Goal: Task Accomplishment & Management: Use online tool/utility

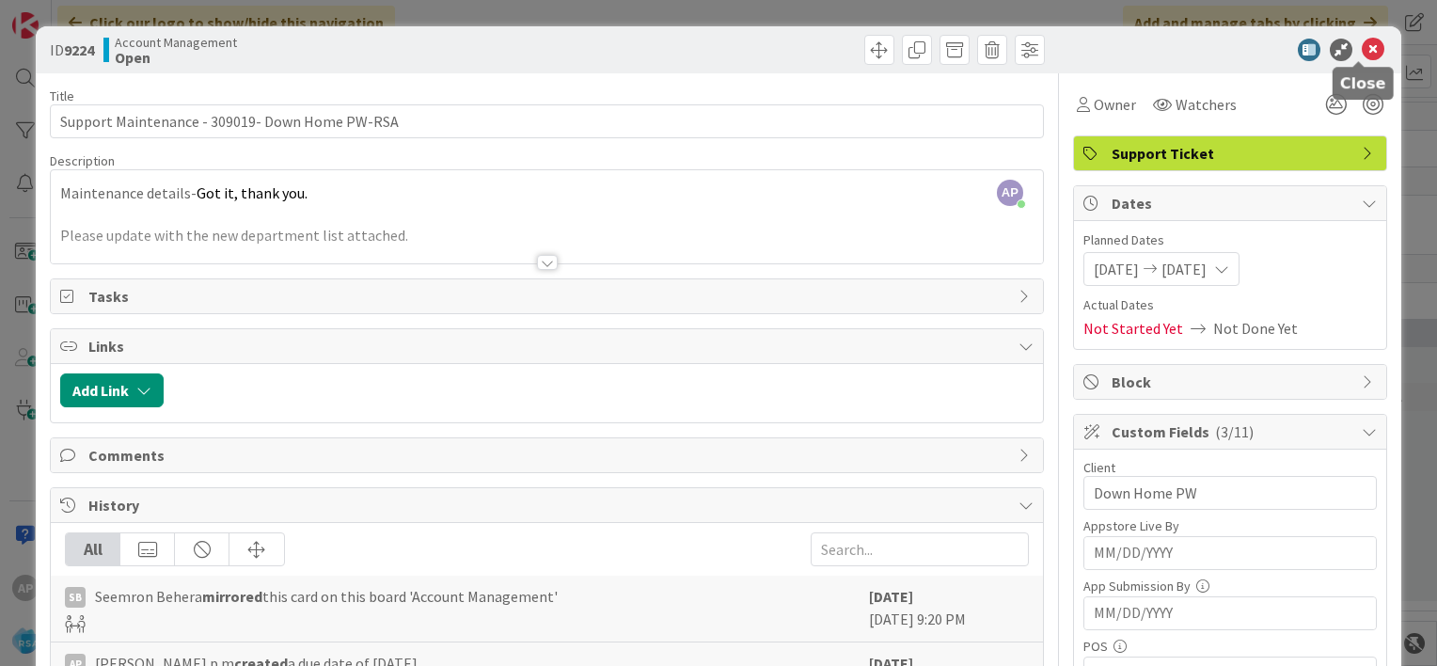
click at [1362, 53] on icon at bounding box center [1373, 50] width 23 height 23
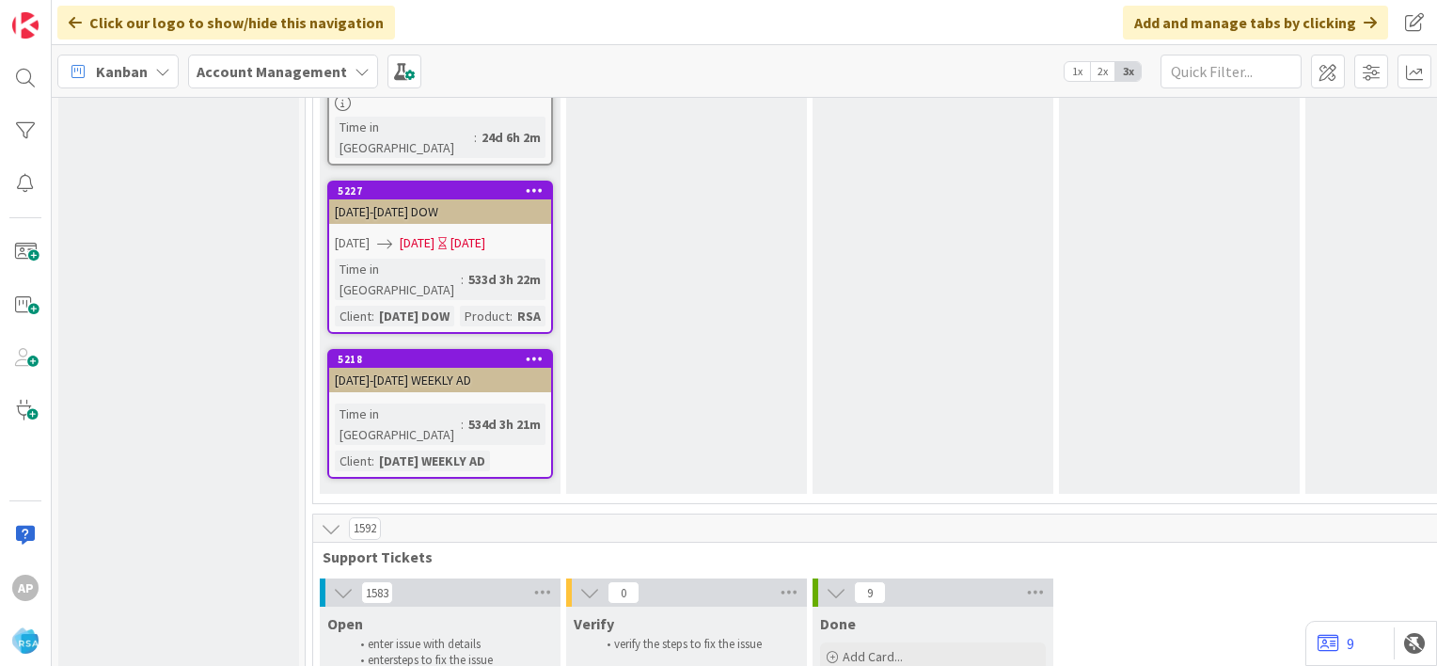
scroll to position [3688, 0]
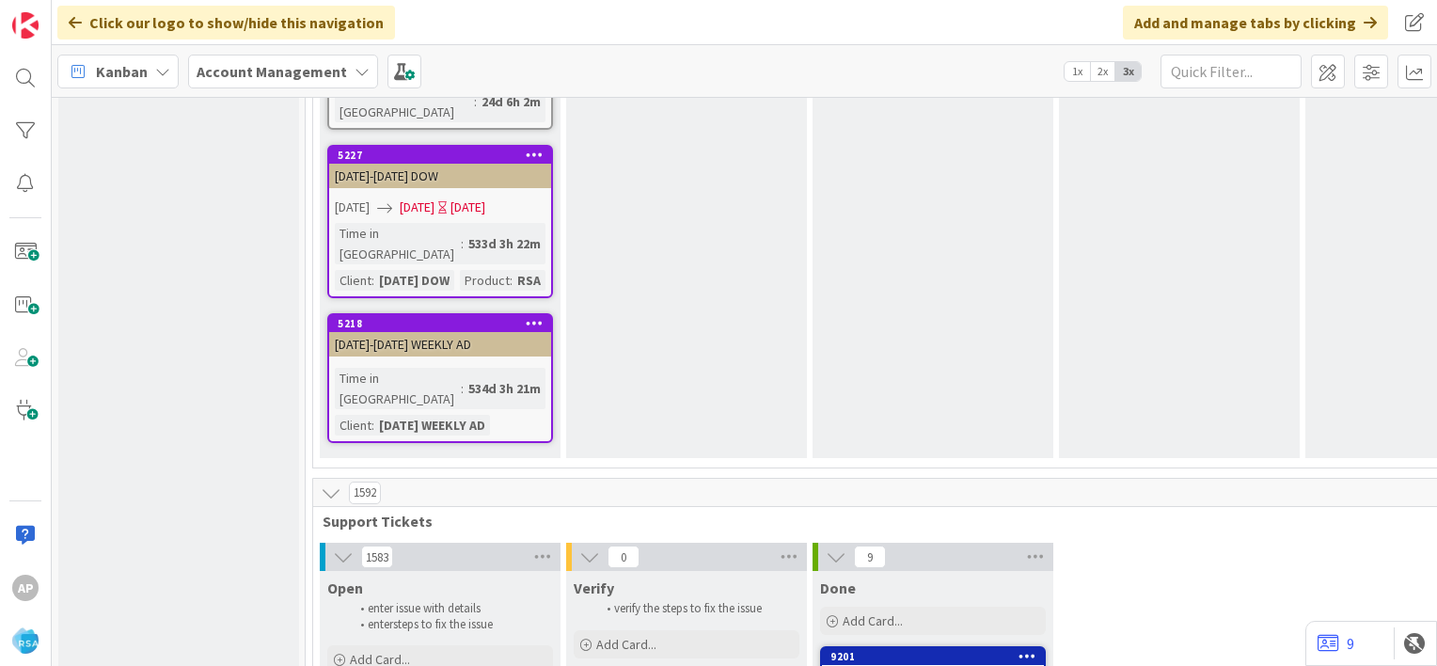
scroll to position [3727, 0]
type textarea "x"
type textarea "Support Defect- Ticket Number- Client Name- Product Name"
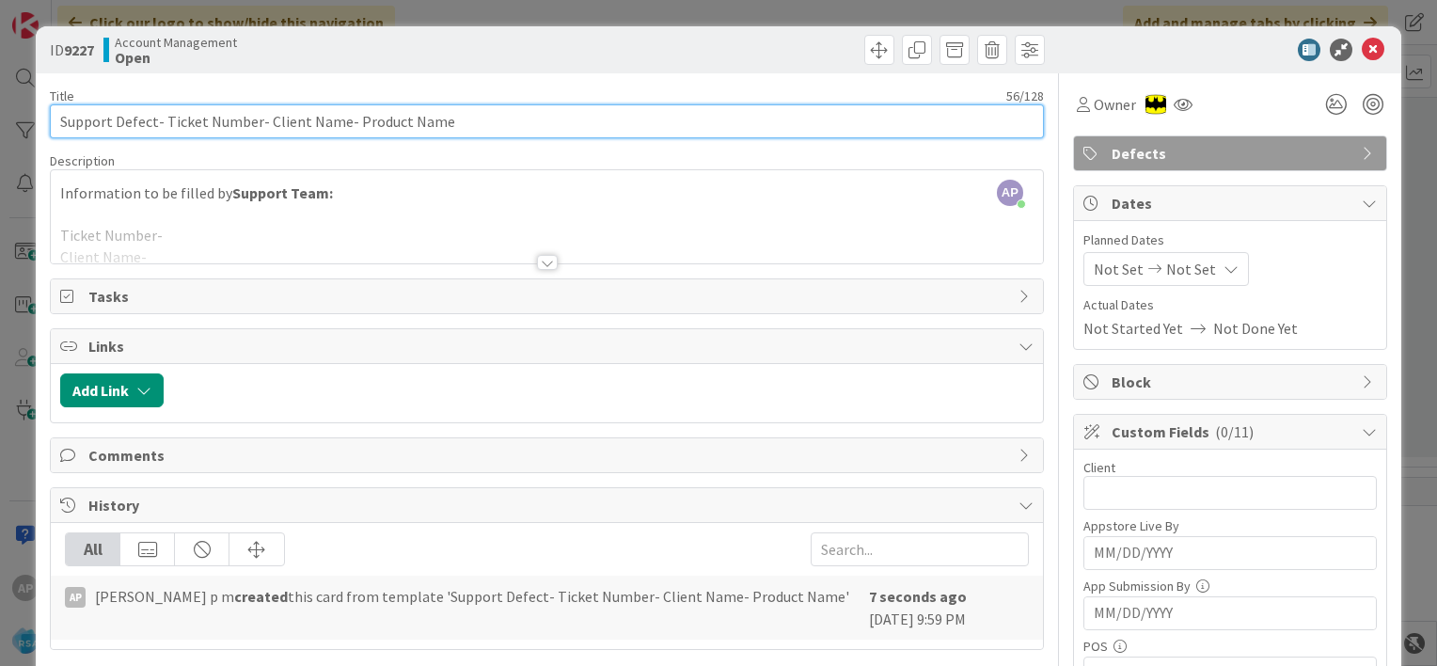
drag, startPoint x: 164, startPoint y: 121, endPoint x: 254, endPoint y: 125, distance: 90.4
click at [254, 125] on input "Support Defect- Ticket Number- Client Name- Product Name" at bounding box center [547, 121] width 994 height 34
paste input "#310086"
click at [165, 119] on input "Support Defect- #310086- Client Name- Product Name" at bounding box center [547, 121] width 994 height 34
drag, startPoint x: 218, startPoint y: 120, endPoint x: 289, endPoint y: 130, distance: 71.1
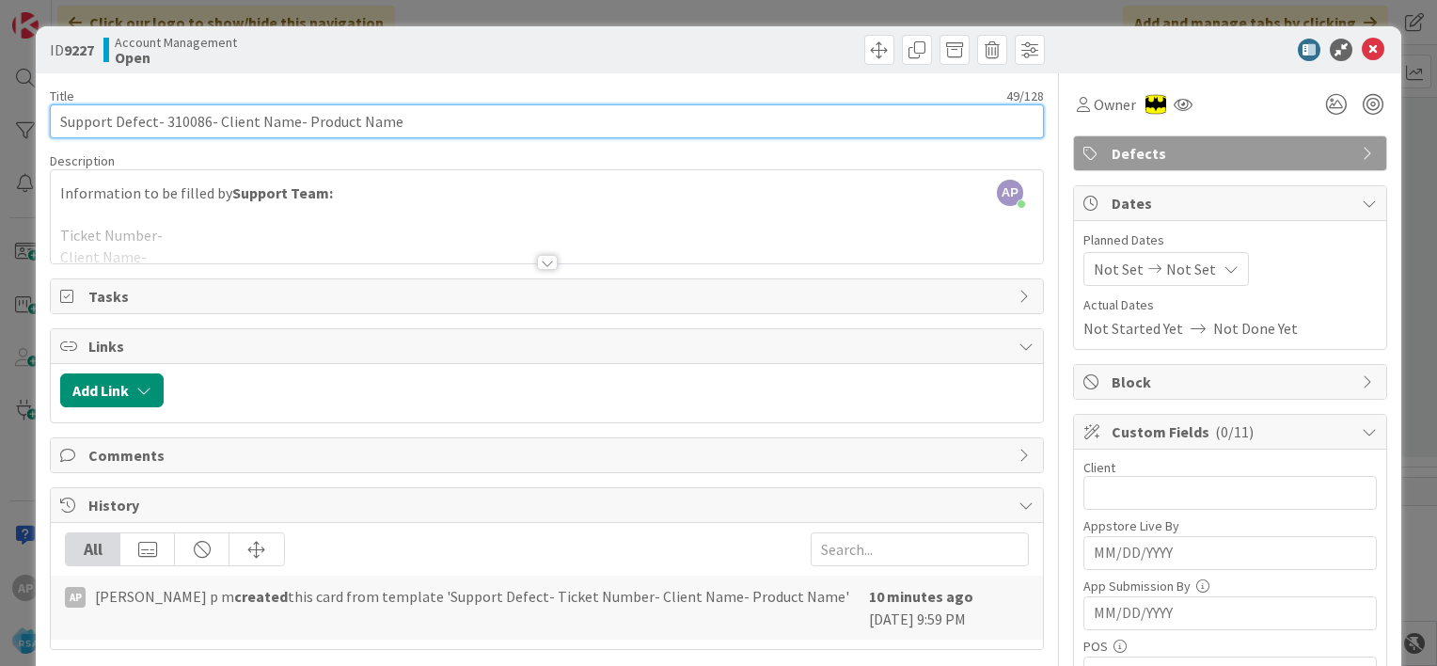
click at [289, 130] on input "Support Defect- 310086- Client Name- Product Name" at bounding box center [547, 121] width 994 height 34
drag, startPoint x: 342, startPoint y: 118, endPoint x: 436, endPoint y: 132, distance: 95.0
click at [436, 132] on input "Support Defect- 310086- Petes Fresh Market- Product Name" at bounding box center [547, 121] width 994 height 34
type input "Support Defect- 310086- Petes Fresh Market- RSA"
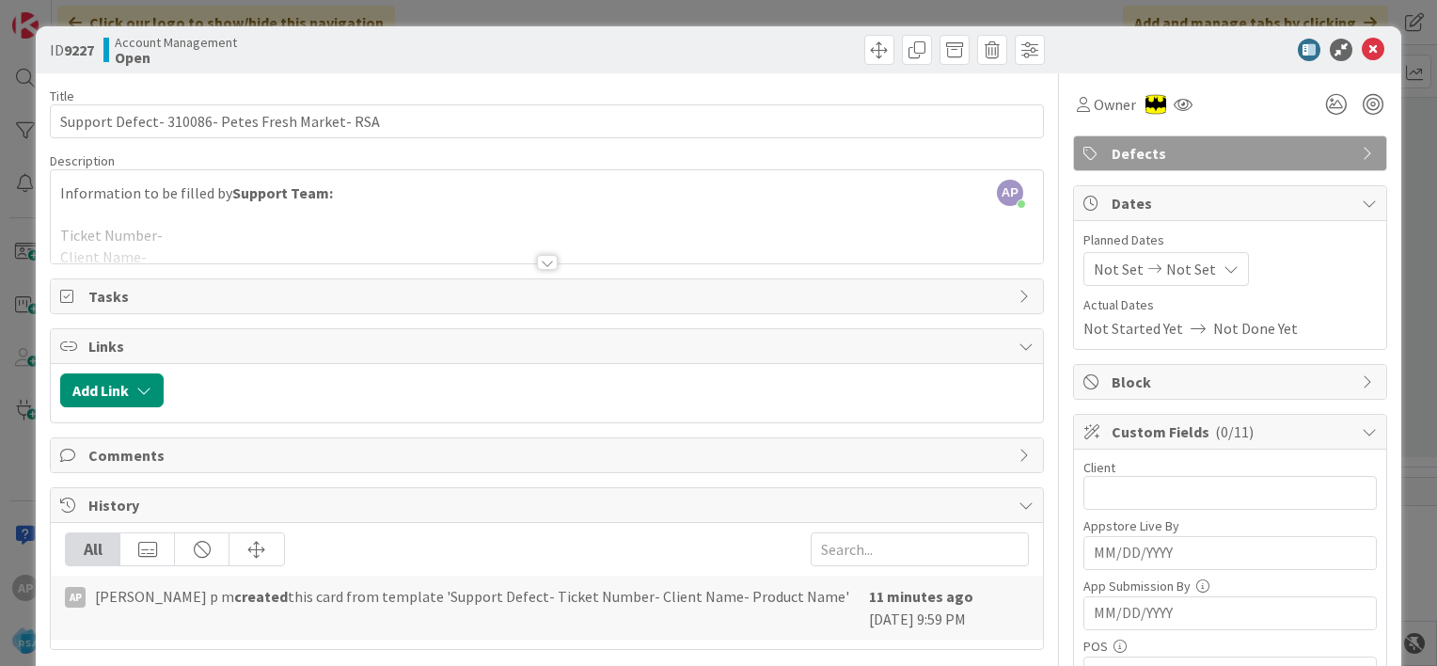
click at [240, 231] on div at bounding box center [547, 239] width 992 height 48
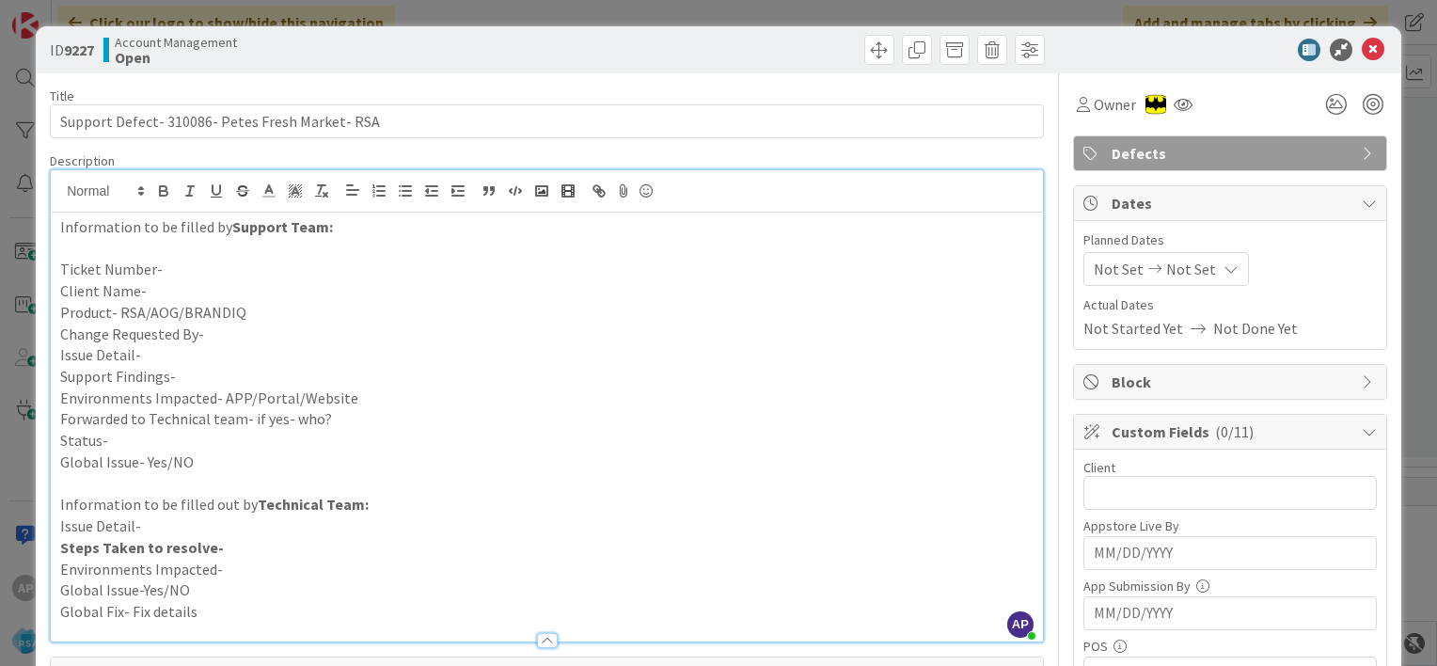
click at [213, 358] on p "Issue Detail-" at bounding box center [546, 355] width 973 height 22
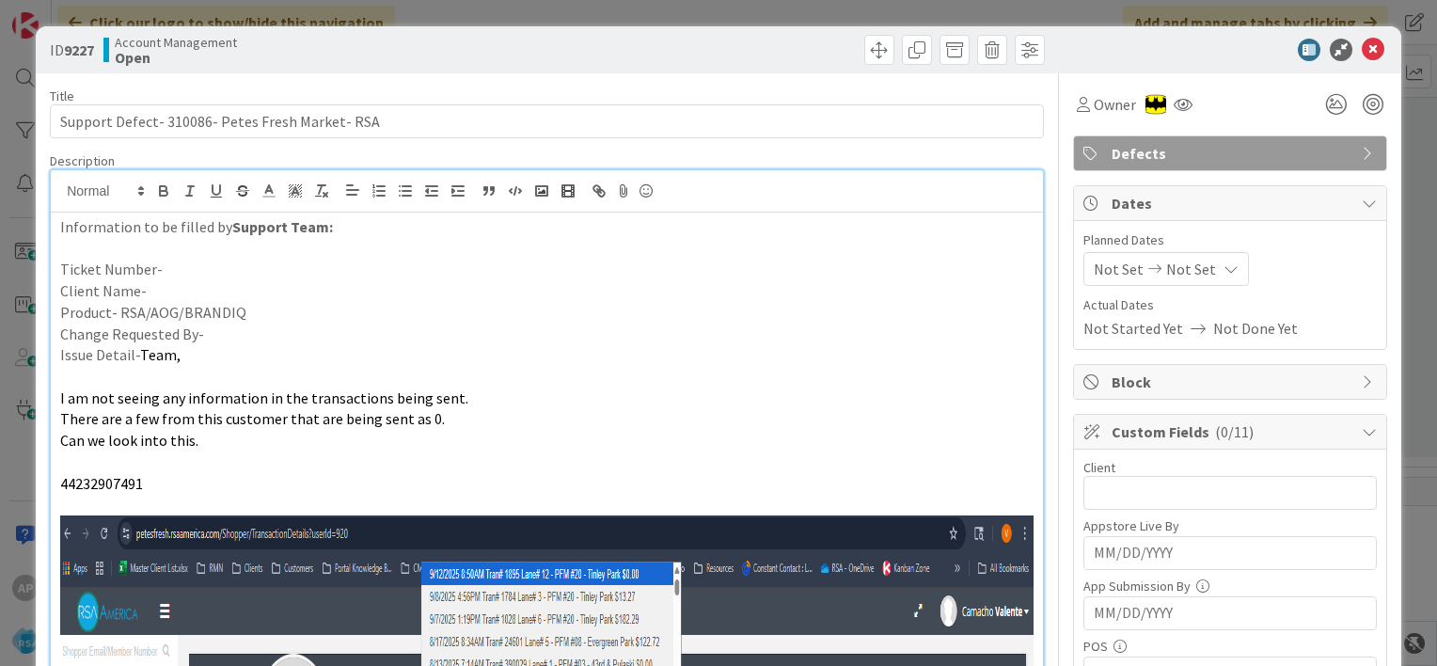
scroll to position [1201, 0]
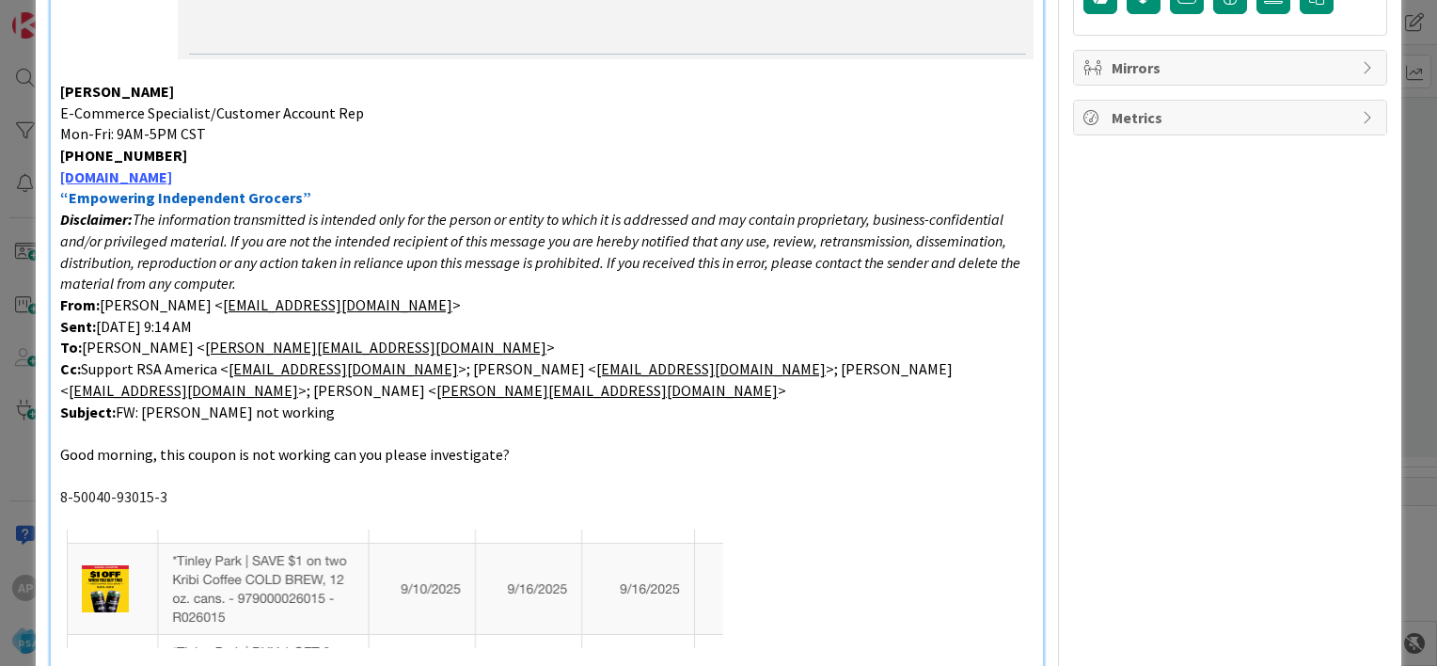
drag, startPoint x: 326, startPoint y: 414, endPoint x: 323, endPoint y: 403, distance: 10.7
drag, startPoint x: 319, startPoint y: 412, endPoint x: 119, endPoint y: 207, distance: 285.9
click at [256, 341] on link "valente@rsaamerica.com" at bounding box center [375, 347] width 341 height 19
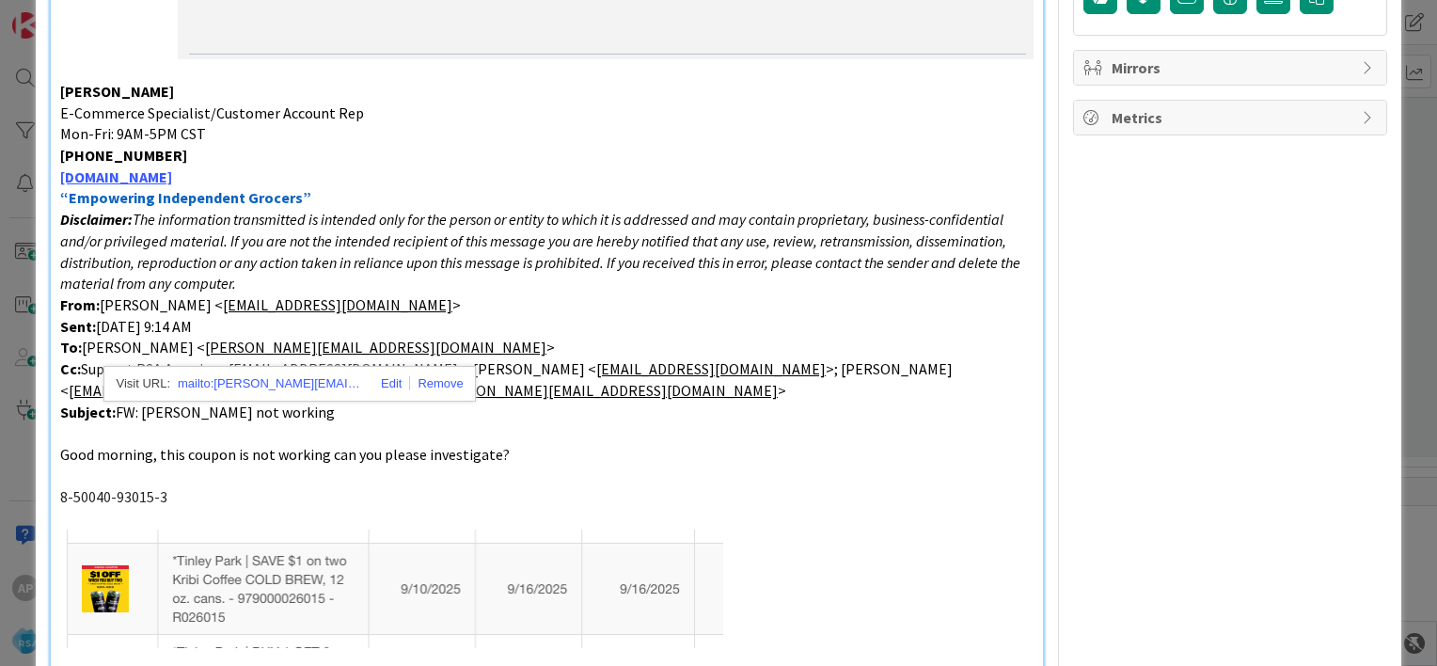
click at [323, 419] on p "Subject: FW: Tinley Coupon not working" at bounding box center [546, 413] width 973 height 22
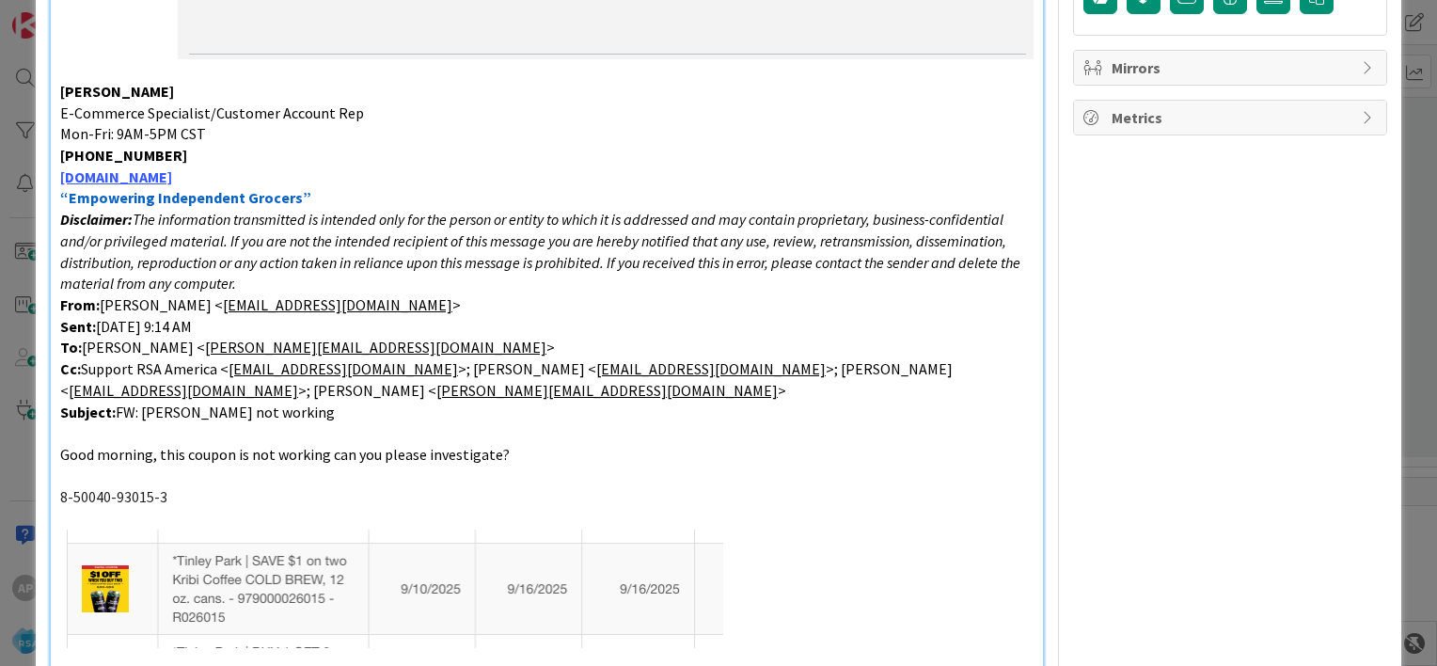
drag, startPoint x: 323, startPoint y: 419, endPoint x: 45, endPoint y: 91, distance: 430.3
click at [45, 91] on div "ID 9227 Account Management Open Title 47 / 128 Support Defect- 310086- Petes Fr…" at bounding box center [718, 85] width 1365 height 2519
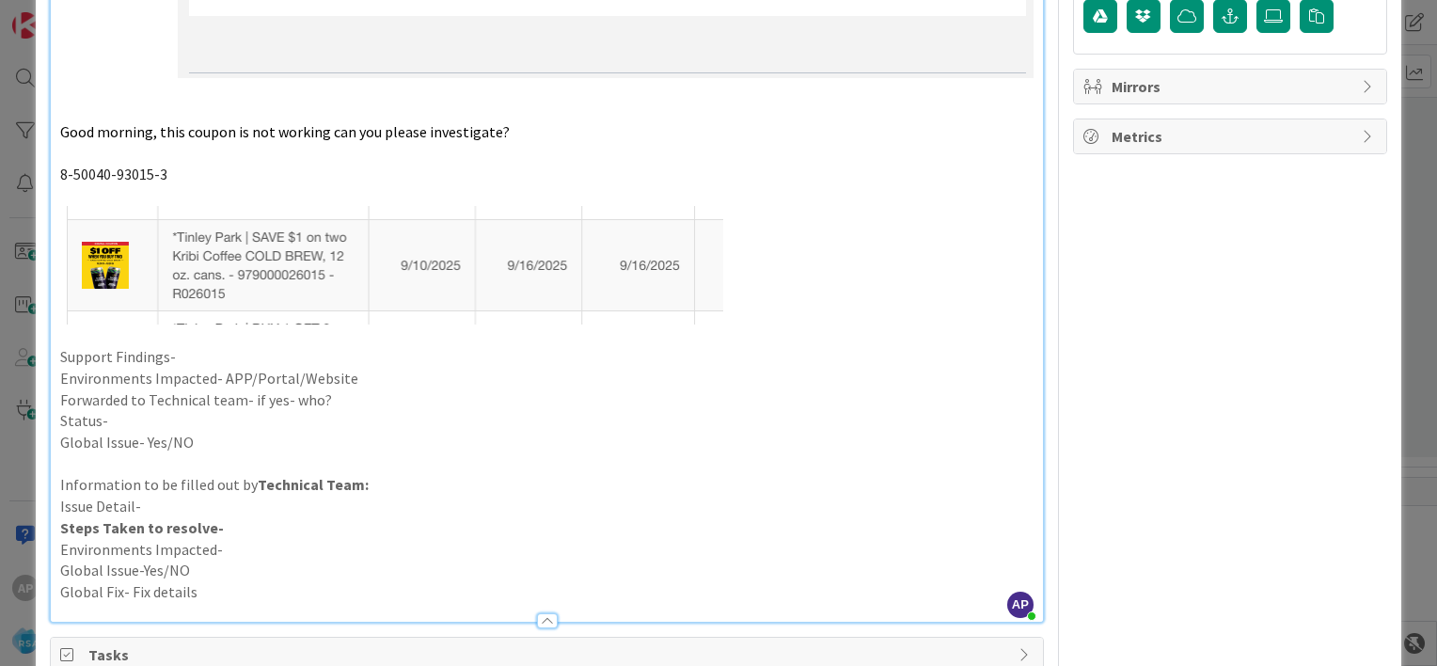
scroll to position [1181, 0]
click at [214, 357] on p "Support Findings-" at bounding box center [546, 358] width 973 height 22
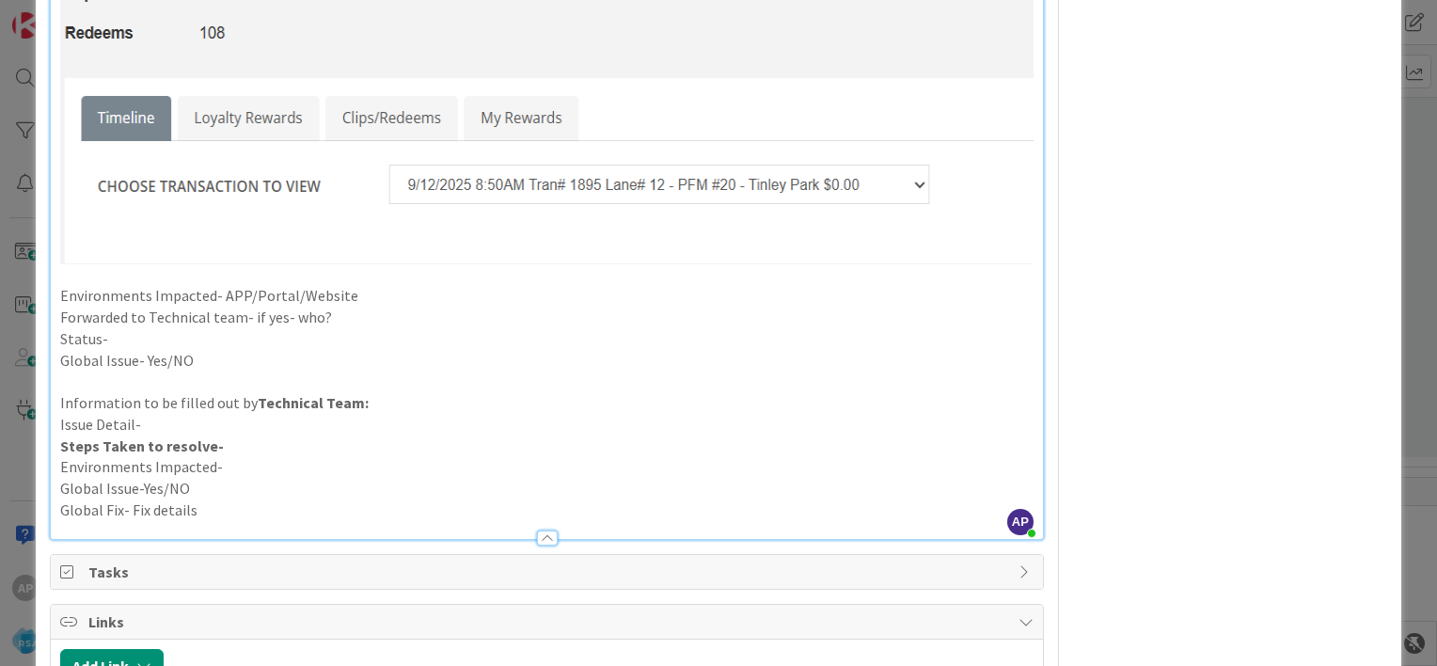
scroll to position [2393, 0]
click at [357, 304] on p "Environments Impacted- APP/Portal/Website" at bounding box center [546, 299] width 973 height 22
click at [354, 321] on p "Forwarded to Technical team- if yes- who?" at bounding box center [546, 320] width 973 height 22
click at [137, 339] on p "Status-" at bounding box center [546, 342] width 973 height 22
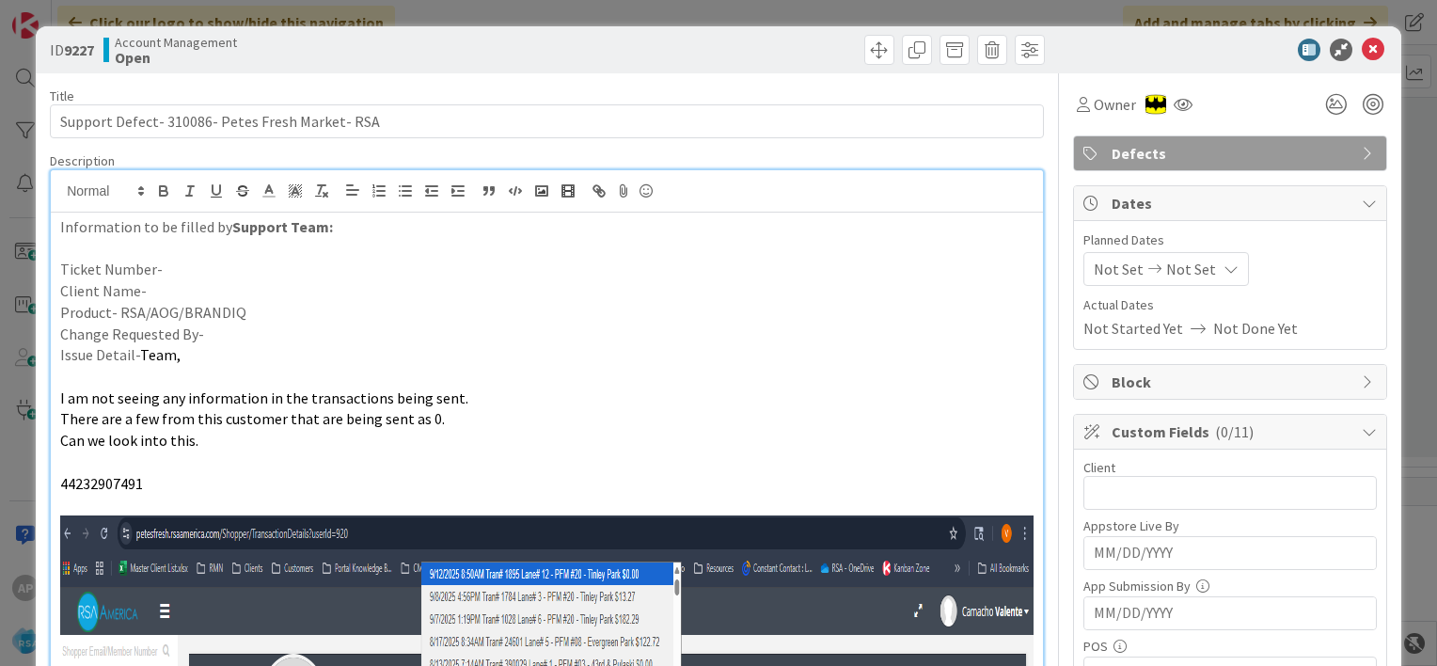
scroll to position [0, 0]
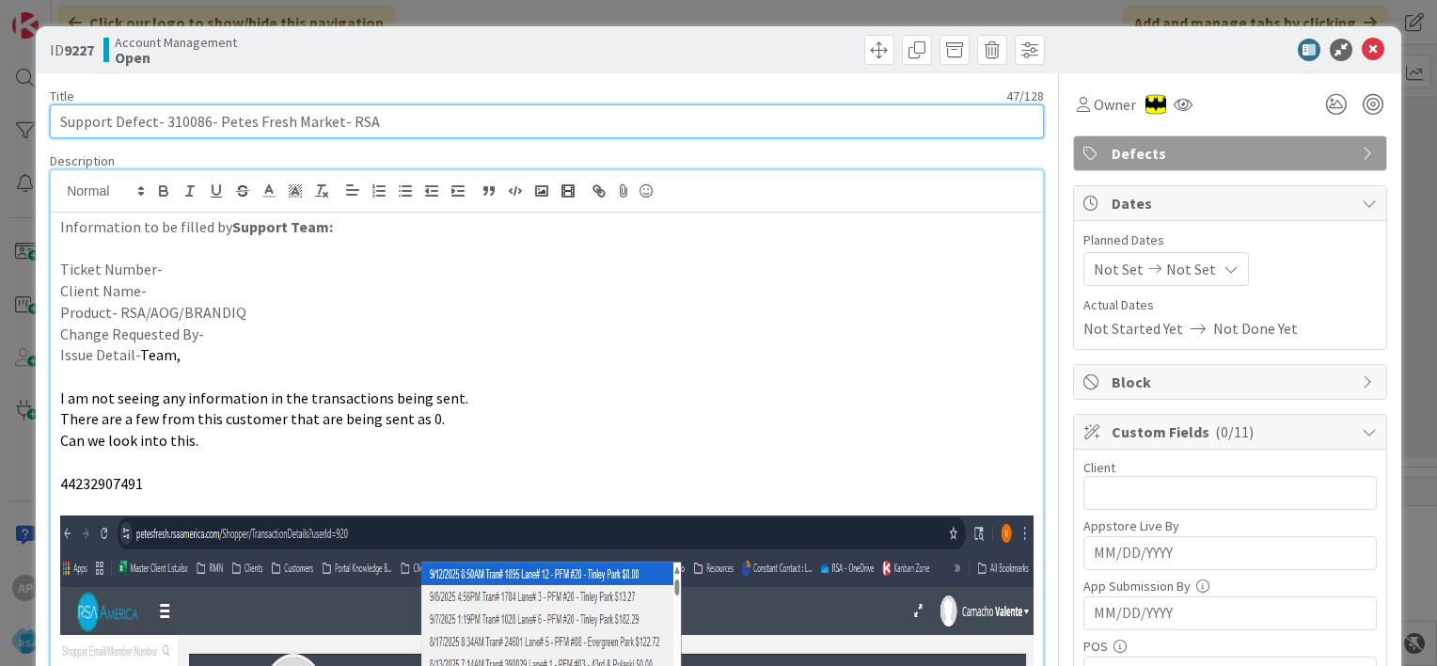
click at [186, 123] on input "Support Defect- 310086- Petes Fresh Market- RSA" at bounding box center [547, 121] width 994 height 34
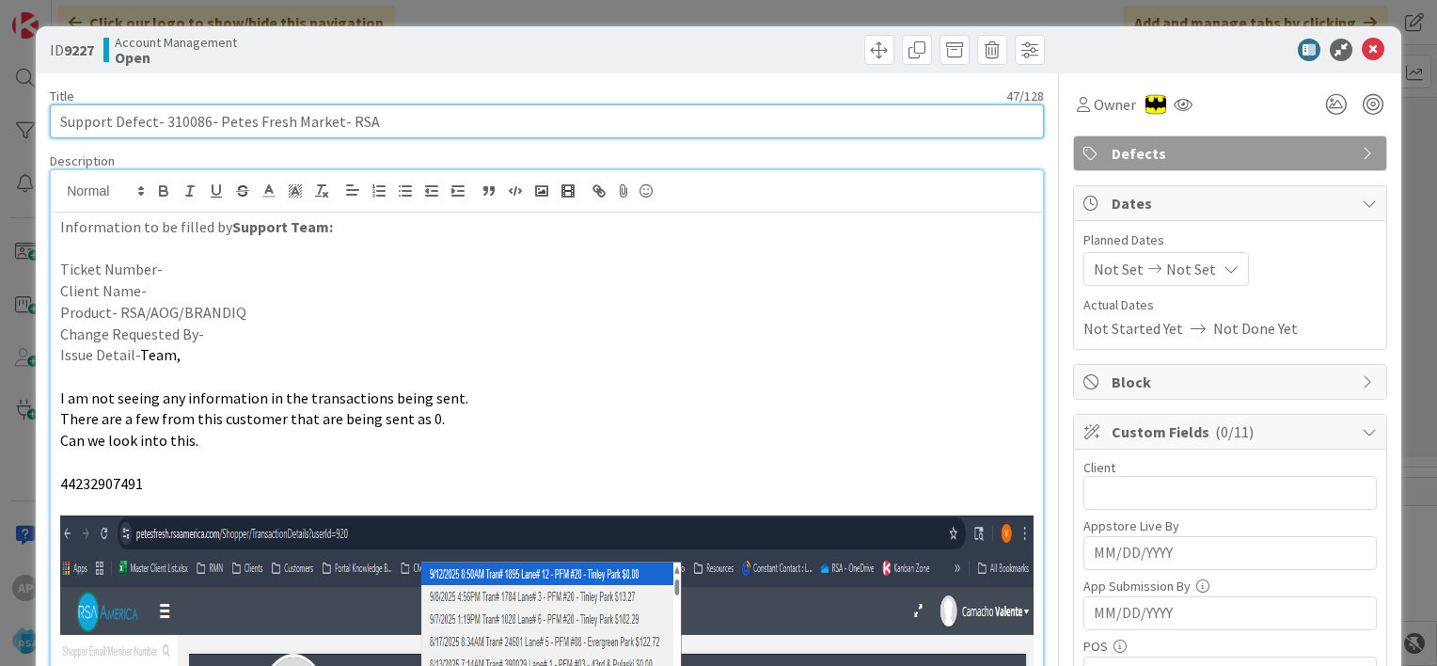
click at [186, 123] on input "Support Defect- 310086- Petes Fresh Market- RSA" at bounding box center [547, 121] width 994 height 34
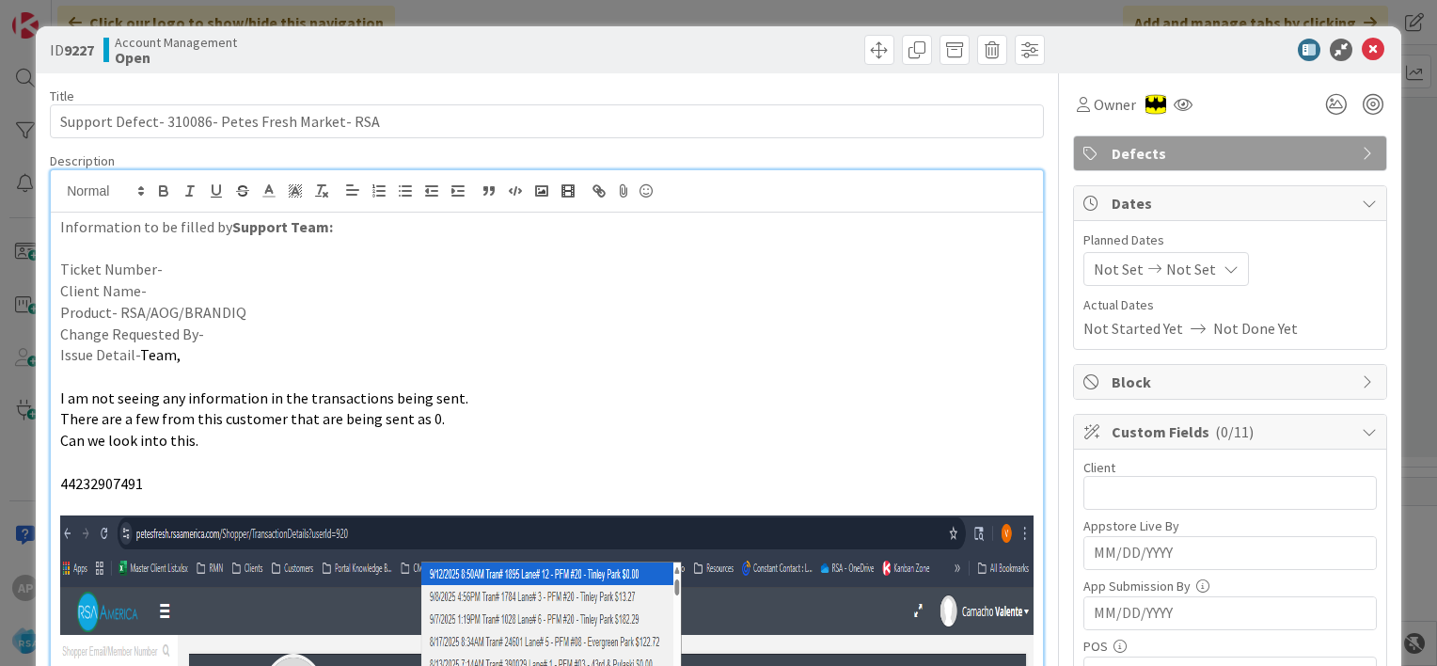
click at [174, 270] on p "Ticket Number-" at bounding box center [546, 270] width 973 height 22
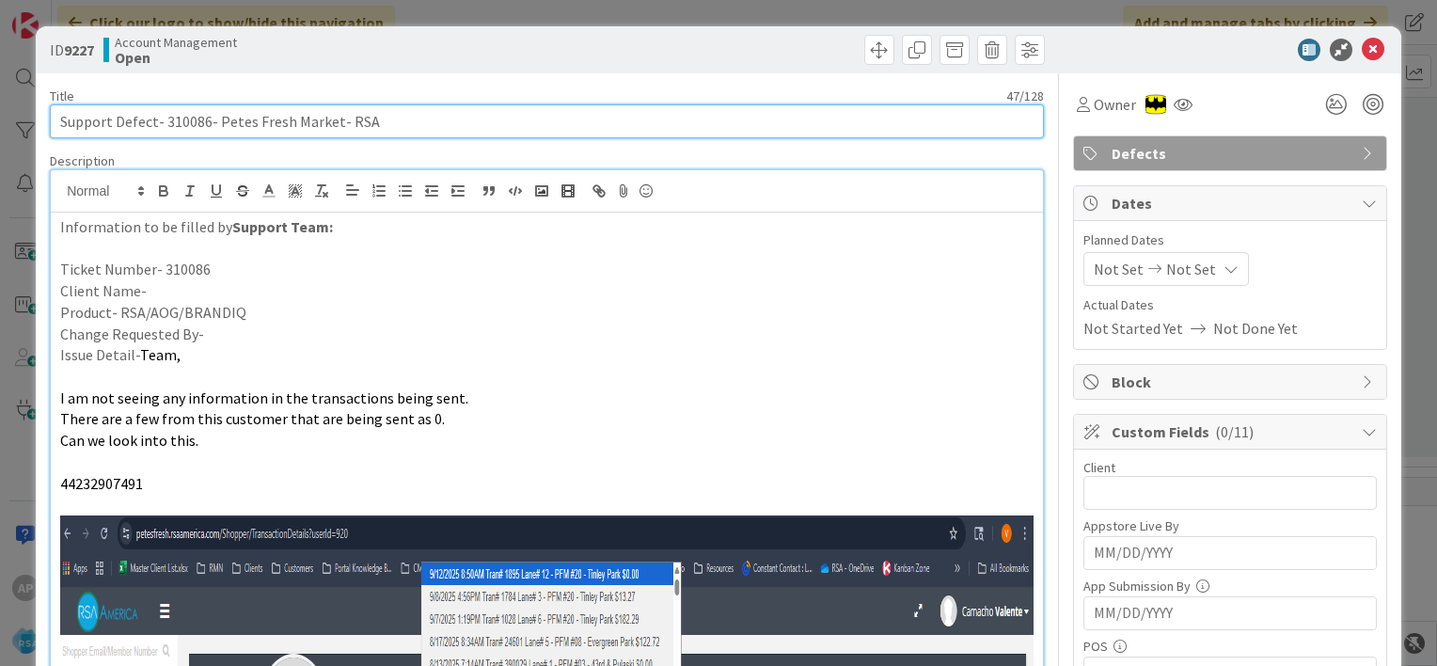
drag, startPoint x: 215, startPoint y: 118, endPoint x: 331, endPoint y: 120, distance: 115.7
click at [331, 120] on input "Support Defect- 310086- Petes Fresh Market- RSA" at bounding box center [547, 121] width 994 height 34
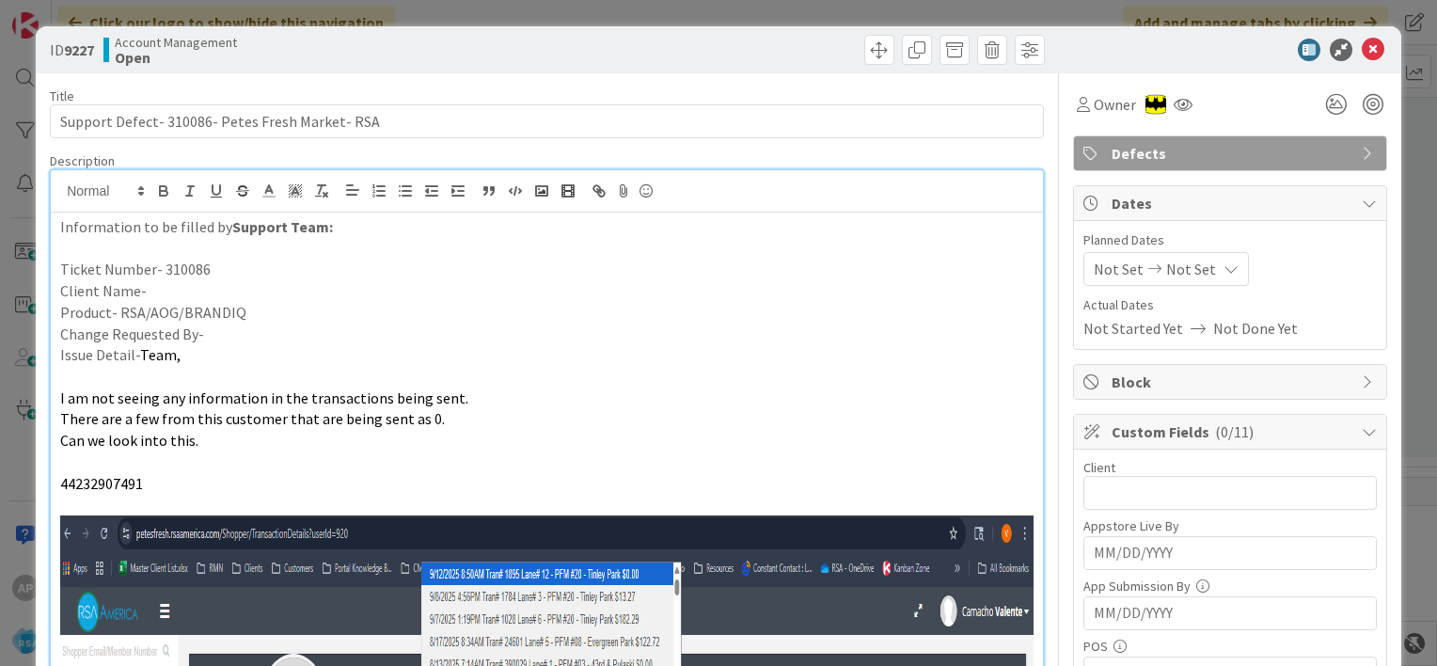
click at [193, 287] on p "Client Name-" at bounding box center [546, 291] width 973 height 22
click at [250, 306] on p "Product- RSA/AOG/BRANDIQ" at bounding box center [546, 313] width 973 height 22
click at [216, 327] on p "Change Requested By-" at bounding box center [546, 334] width 973 height 22
click at [1113, 267] on span "Not Set" at bounding box center [1119, 269] width 50 height 23
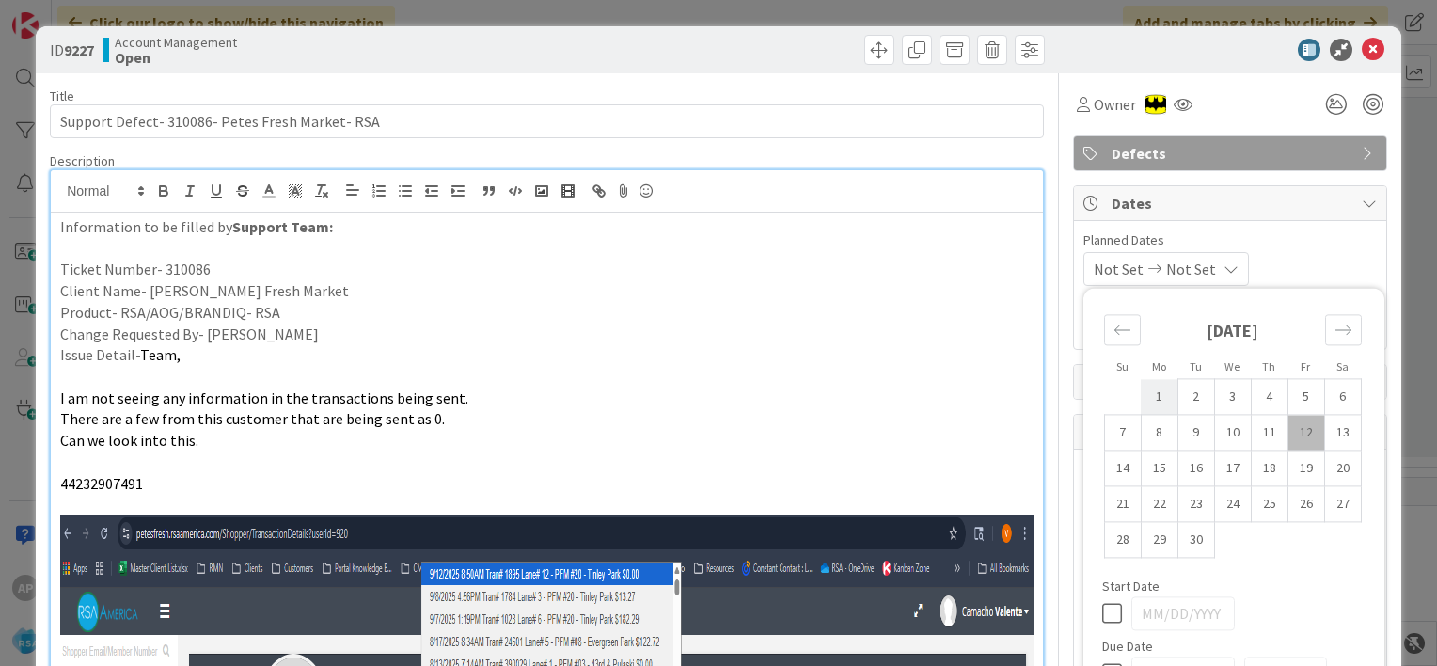
click at [1151, 399] on td "1" at bounding box center [1159, 397] width 37 height 36
type input "09/01/2025"
click at [1291, 430] on td "12" at bounding box center [1305, 433] width 37 height 36
type input "09/12/2025"
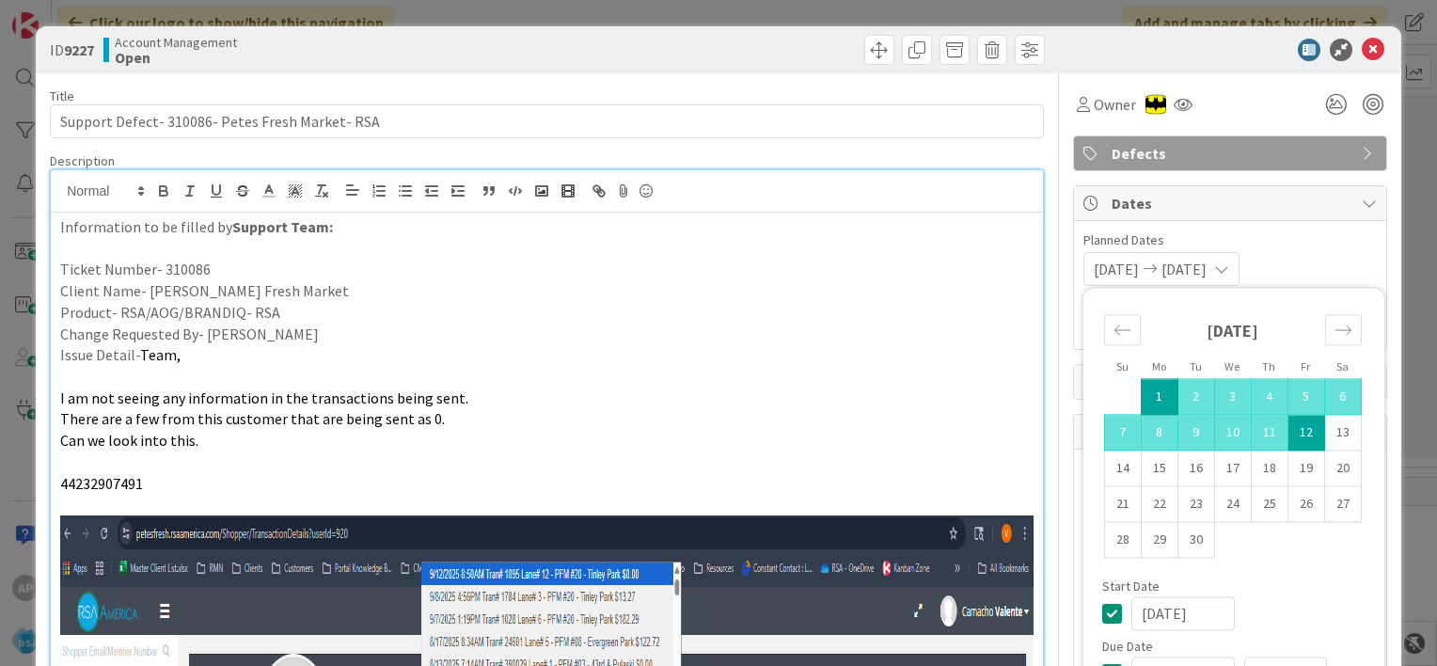
click at [1306, 261] on div "09/01/2025 09/12/2025 Su Mo Tu We Th Fr Sa August 2025 1 2 3 4 5 6 7 8 9 10 11 …" at bounding box center [1229, 269] width 293 height 34
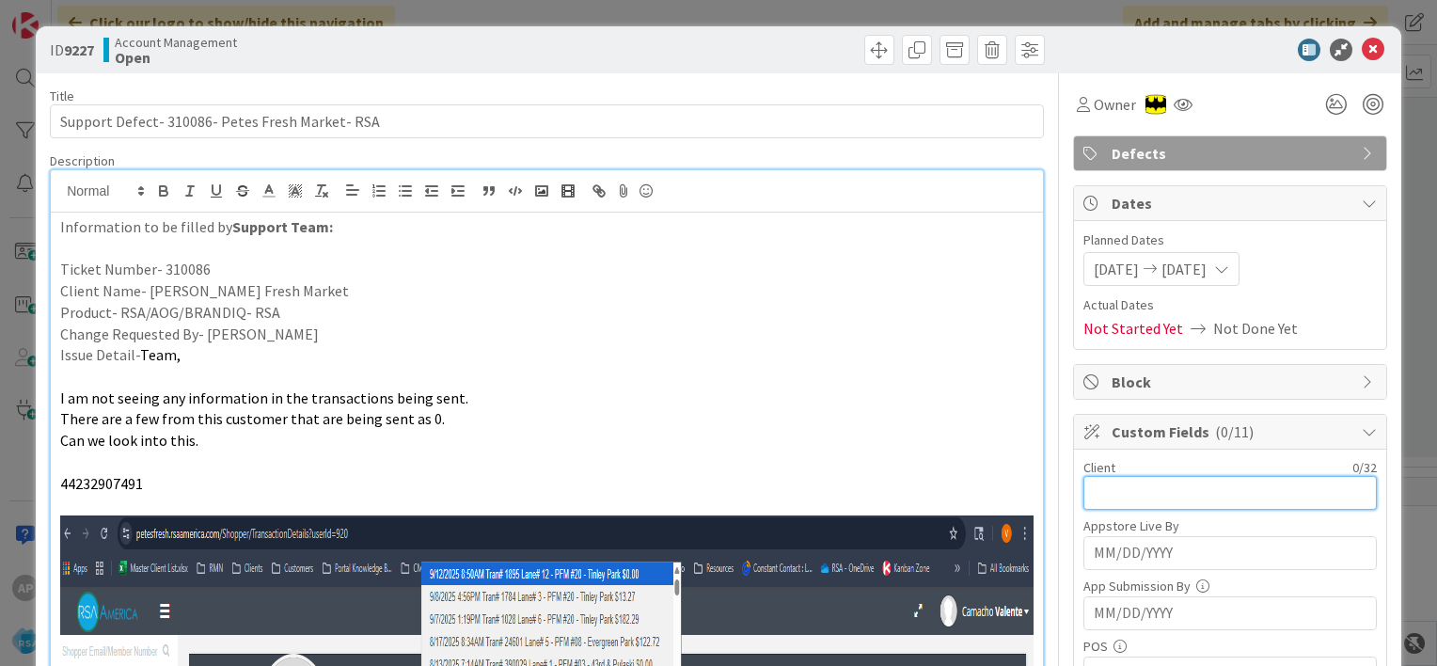
click at [1120, 485] on input "text" at bounding box center [1229, 493] width 293 height 34
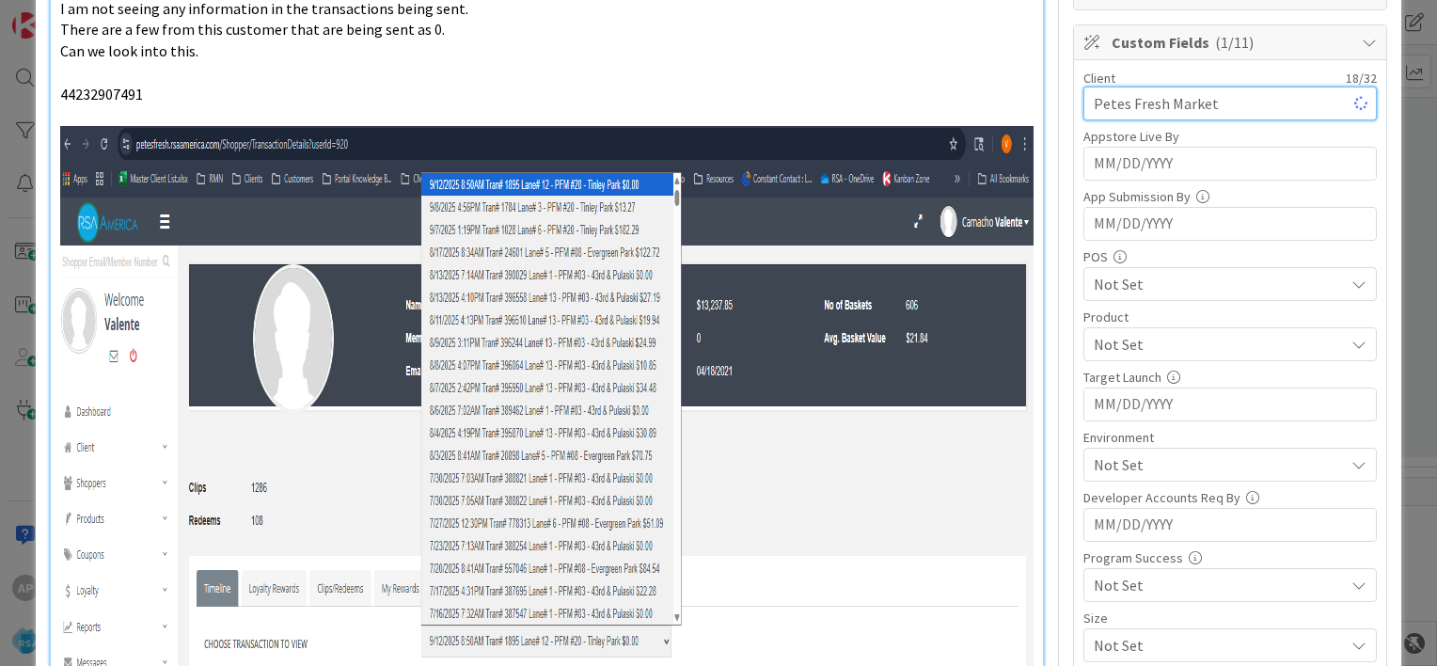
scroll to position [390, 0]
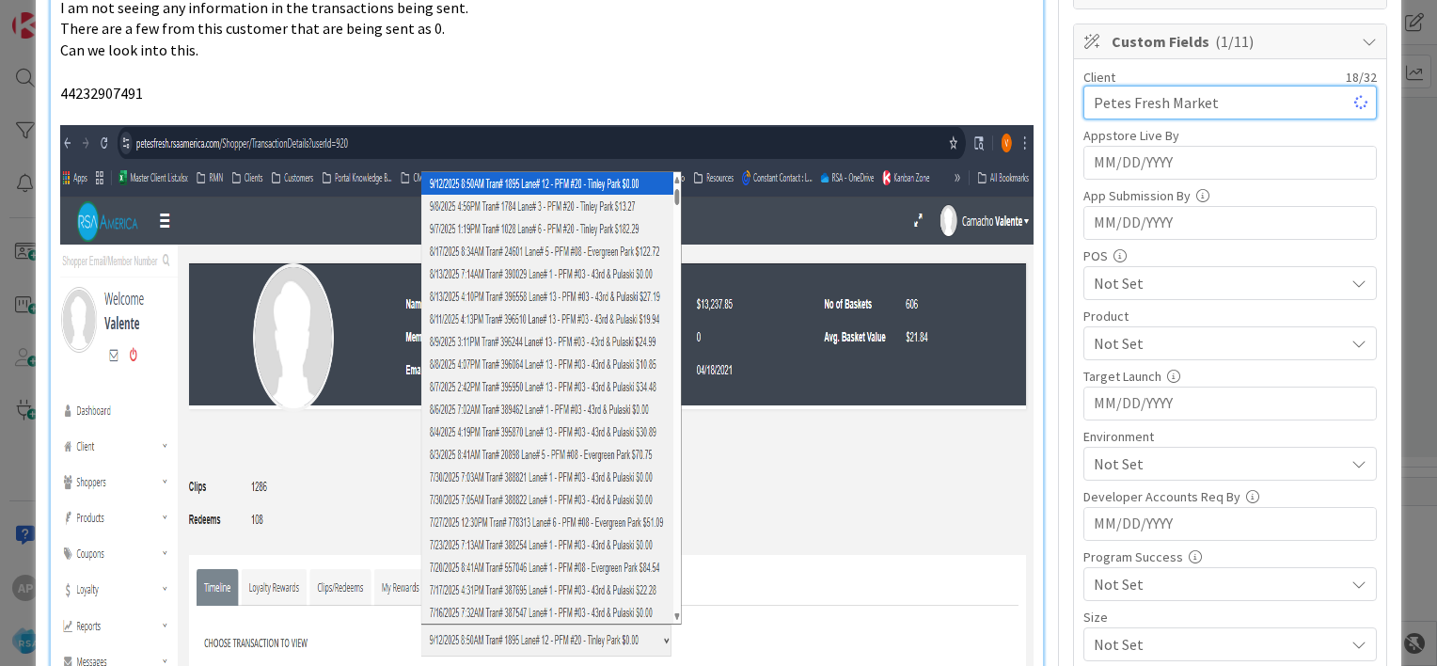
type input "Petes Fresh Market"
click at [1126, 345] on span "Not Set" at bounding box center [1219, 343] width 250 height 23
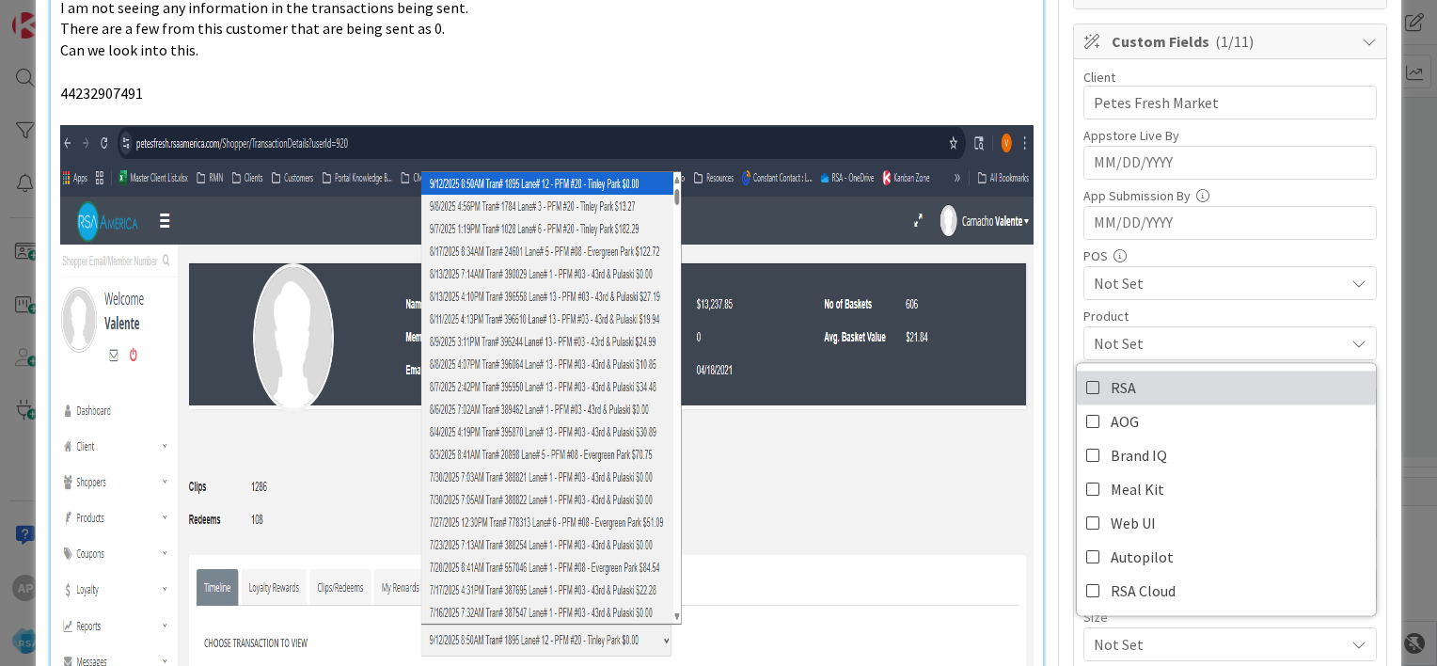
click at [1086, 387] on icon at bounding box center [1093, 387] width 15 height 28
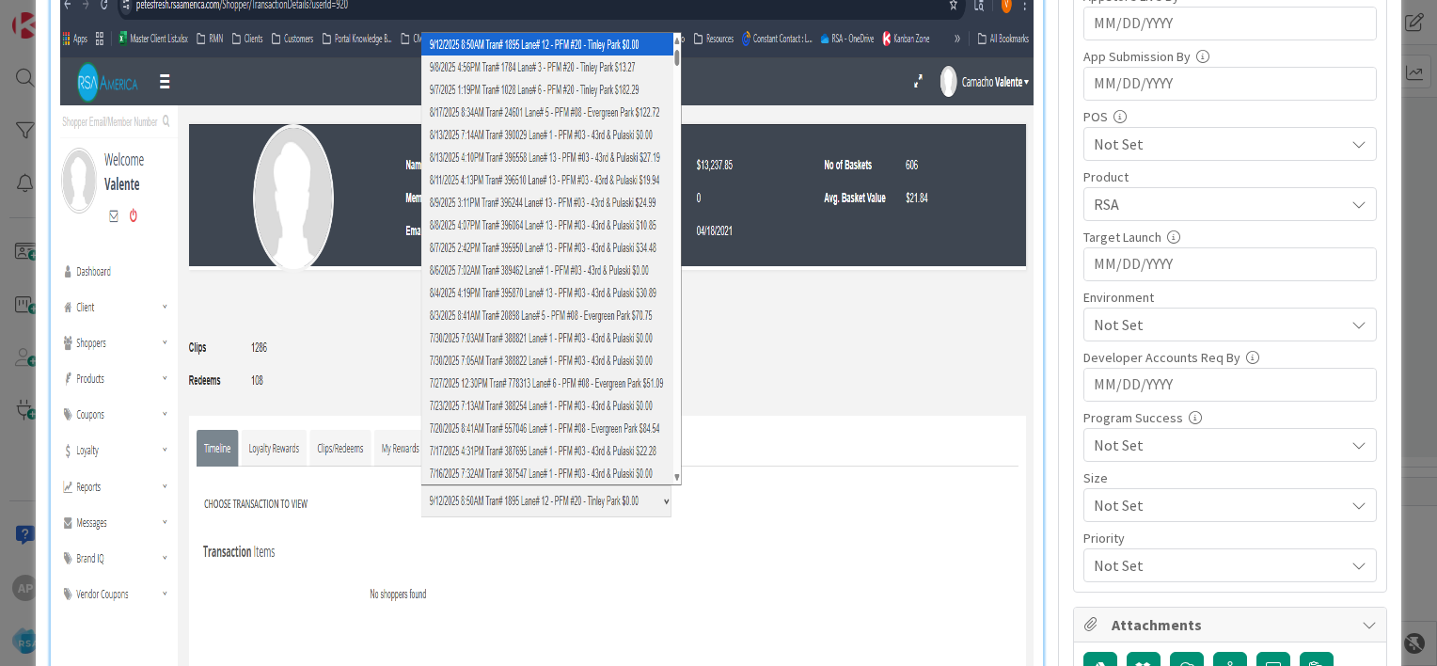
scroll to position [553, 0]
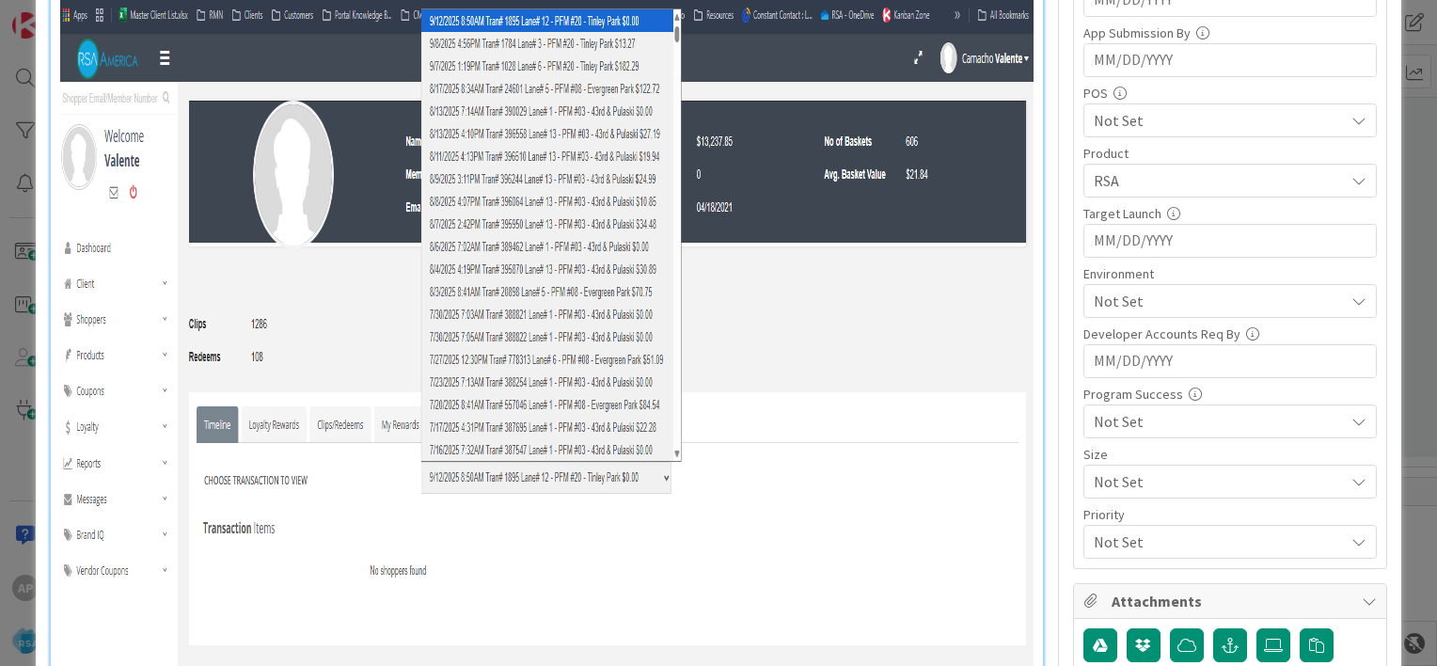
click at [1121, 296] on span "Not Set" at bounding box center [1219, 301] width 250 height 23
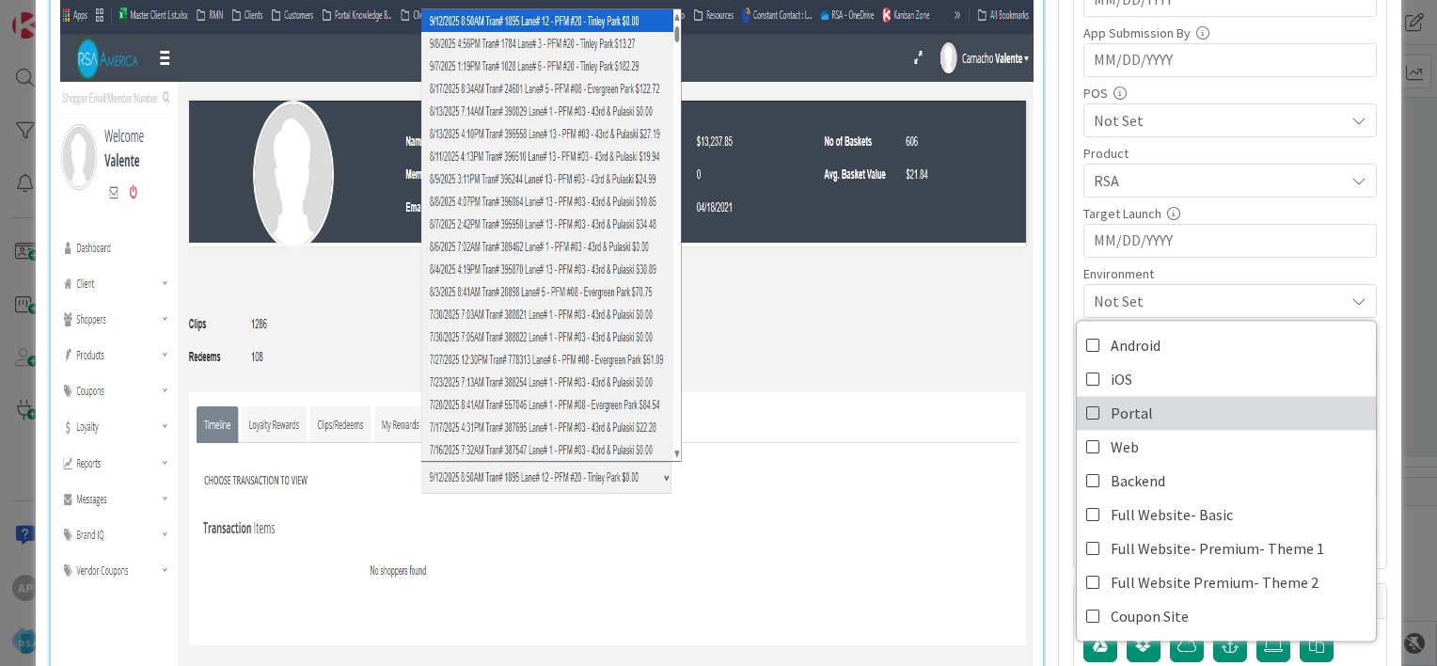
click at [1086, 404] on icon at bounding box center [1093, 413] width 15 height 28
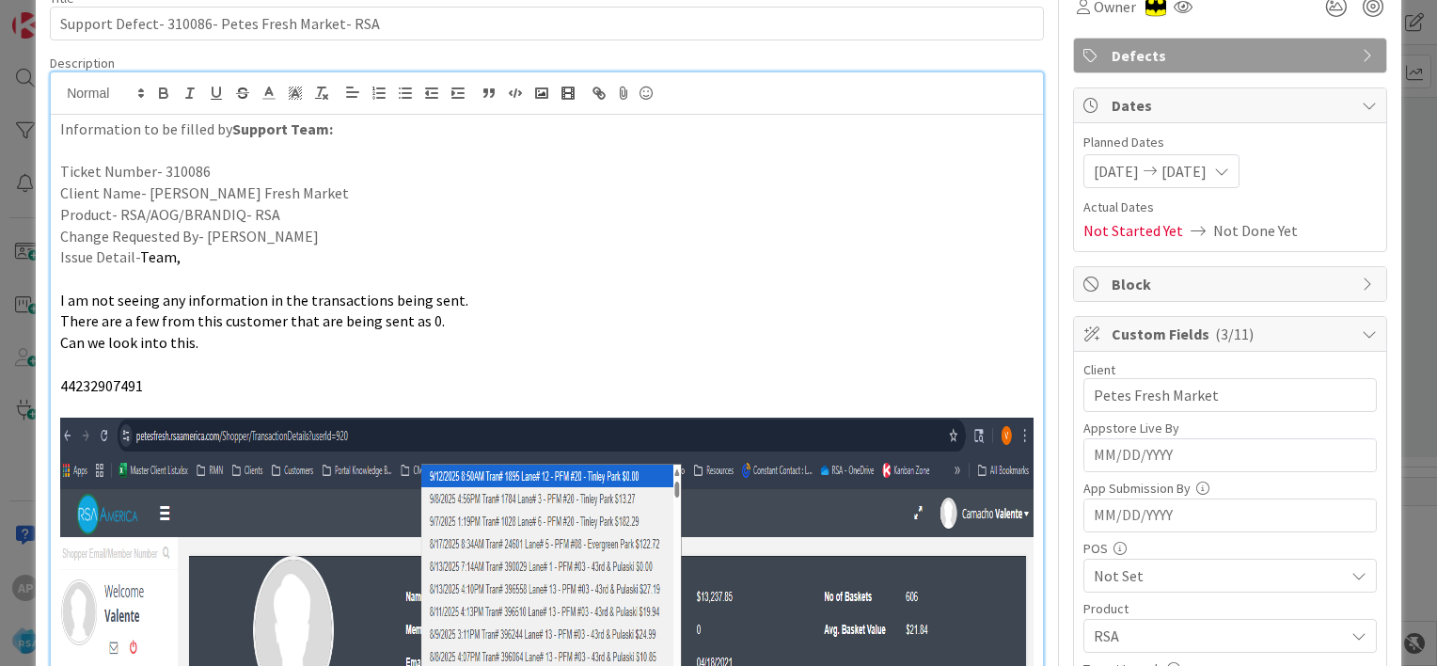
scroll to position [0, 0]
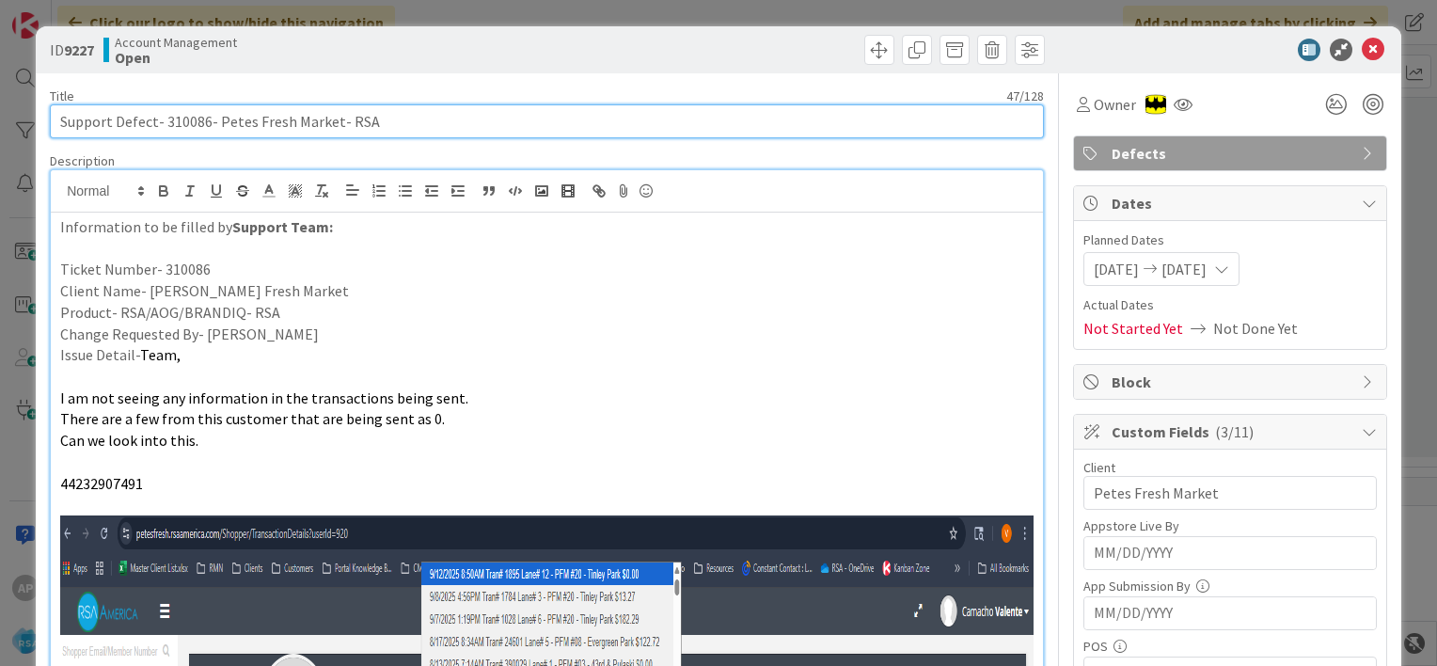
drag, startPoint x: 115, startPoint y: 120, endPoint x: 331, endPoint y: 124, distance: 216.3
click at [331, 124] on input "Support Defect- 310086- Petes Fresh Market- RSA" at bounding box center [547, 121] width 994 height 34
